Goal: Find specific page/section: Find specific page/section

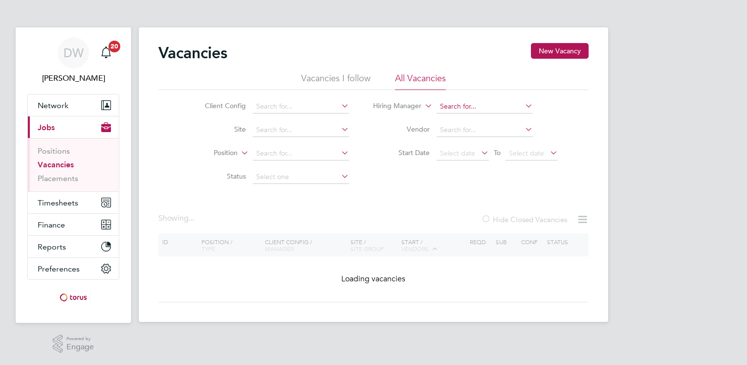
click at [488, 107] on input at bounding box center [484, 107] width 96 height 14
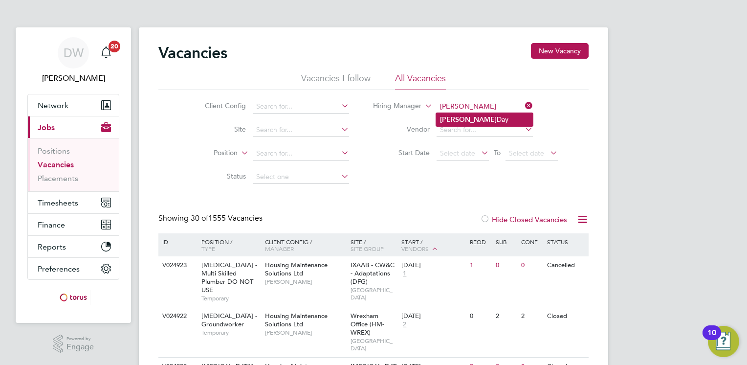
click at [473, 118] on li "[PERSON_NAME]" at bounding box center [484, 119] width 97 height 13
type input "[PERSON_NAME]"
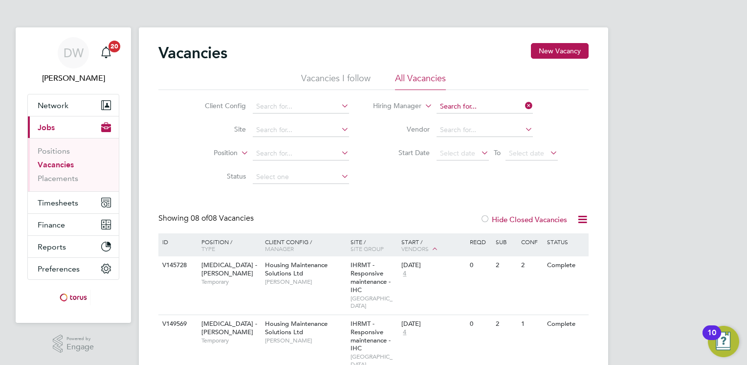
click at [483, 108] on input at bounding box center [484, 107] width 96 height 14
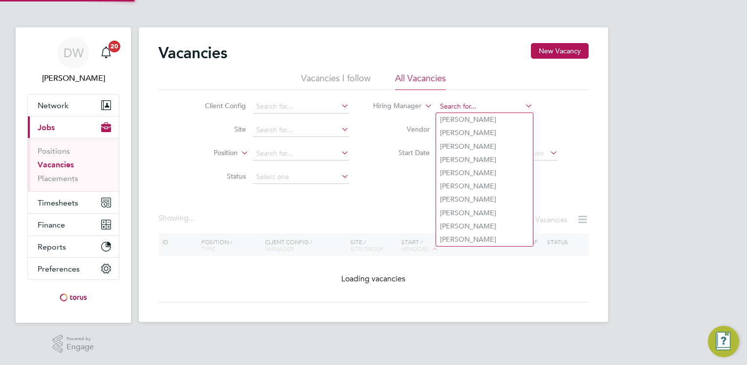
click at [475, 107] on input at bounding box center [484, 107] width 96 height 14
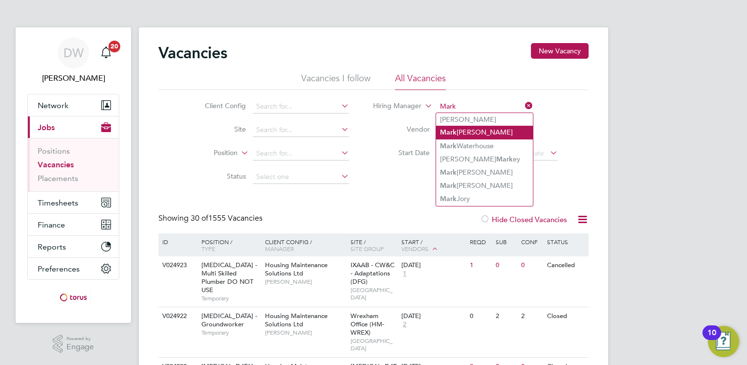
click at [470, 130] on li "[PERSON_NAME]" at bounding box center [484, 132] width 97 height 13
type input "[PERSON_NAME]"
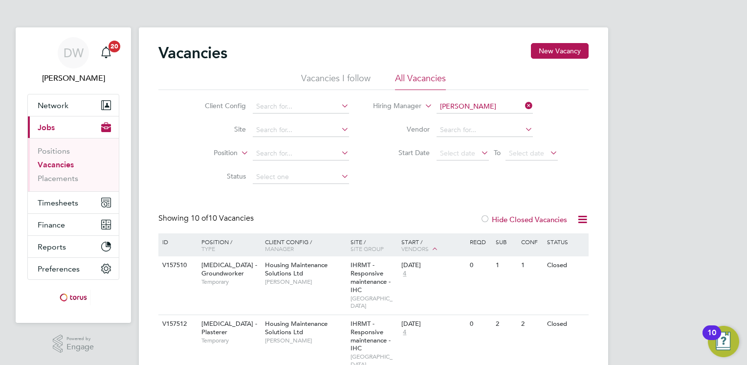
click at [484, 217] on div at bounding box center [485, 220] width 10 height 10
click at [49, 150] on link "Positions" at bounding box center [54, 150] width 32 height 9
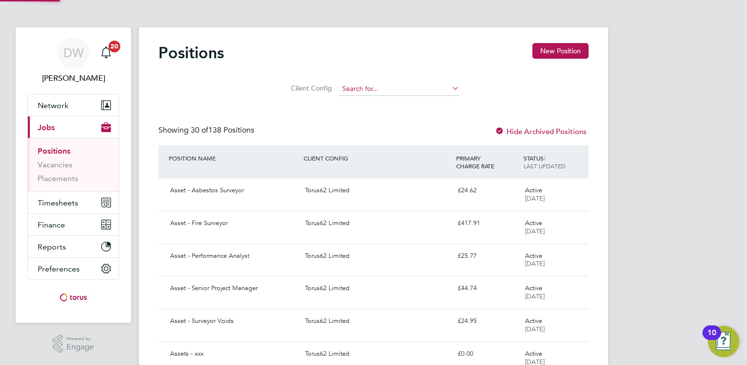
click at [377, 89] on input at bounding box center [399, 89] width 121 height 14
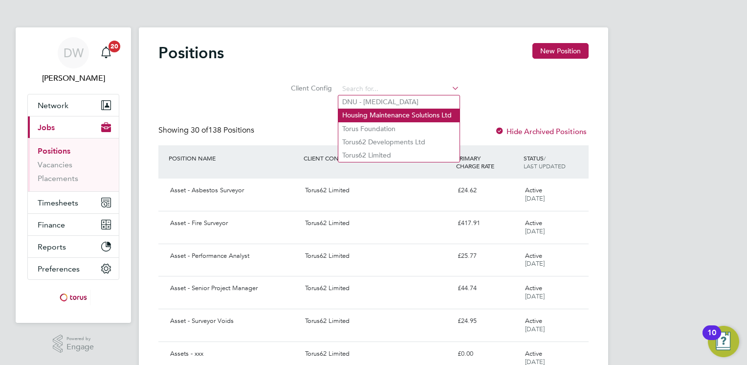
click at [379, 110] on li "Housing Maintenance Solutions Ltd" at bounding box center [398, 114] width 121 height 13
type input "Housing Maintenance Solutions Ltd"
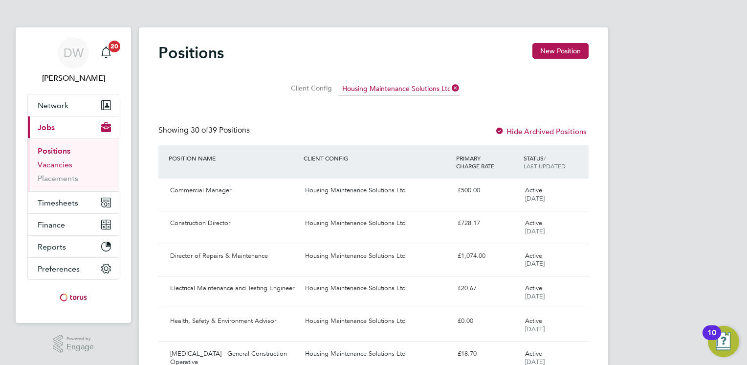
click at [58, 165] on link "Vacancies" at bounding box center [55, 164] width 35 height 9
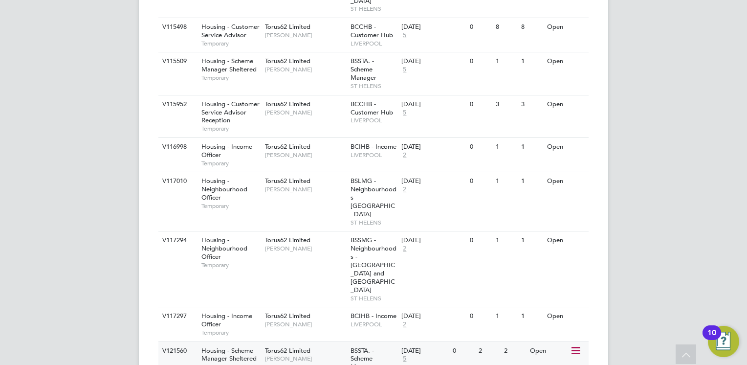
scroll to position [1191, 0]
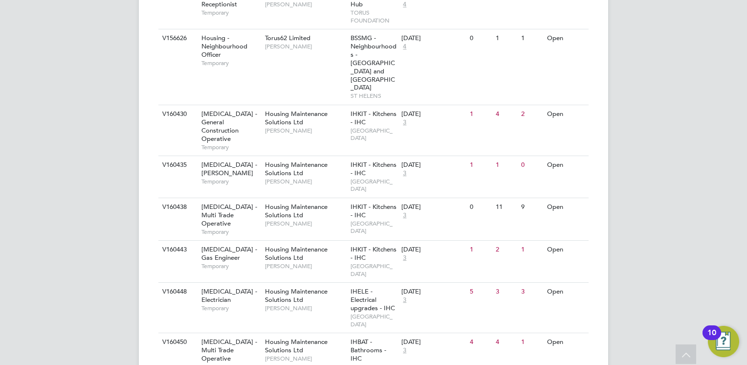
scroll to position [2434, 0]
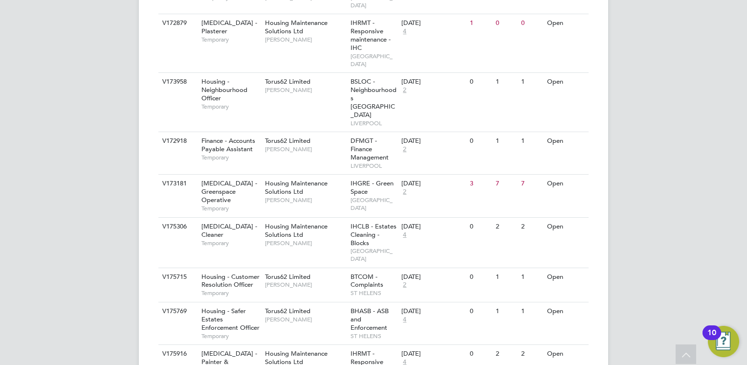
scroll to position [3751, 0]
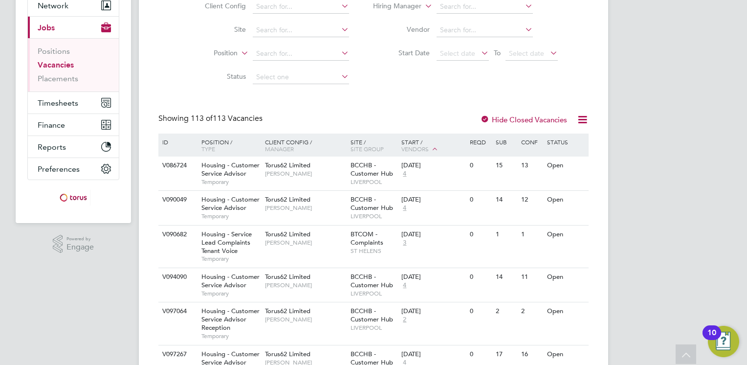
scroll to position [0, 0]
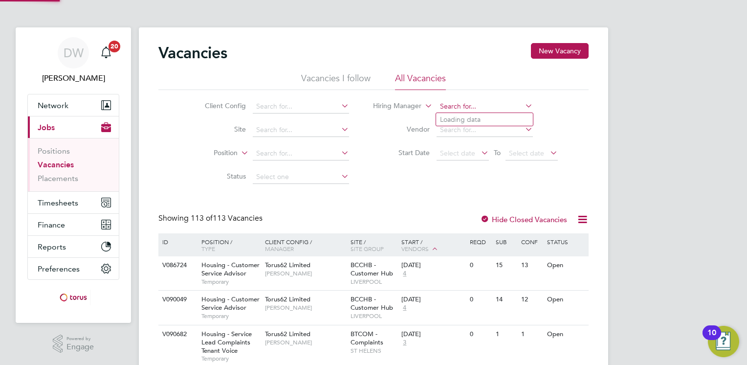
click at [467, 106] on input at bounding box center [484, 107] width 96 height 14
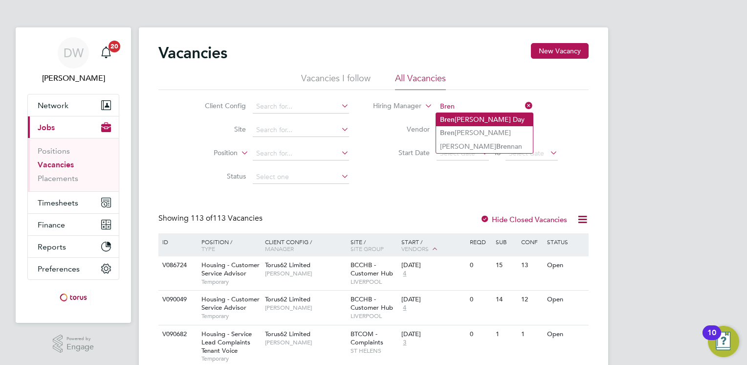
click at [478, 120] on li "[PERSON_NAME] Day" at bounding box center [484, 119] width 97 height 13
type input "[PERSON_NAME]"
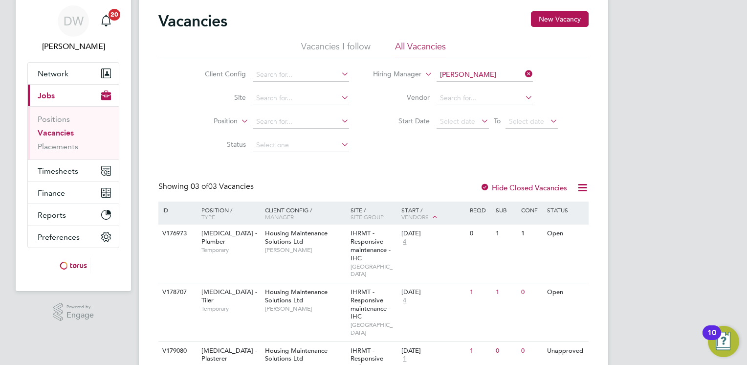
scroll to position [49, 0]
